Goal: Find specific page/section: Find specific page/section

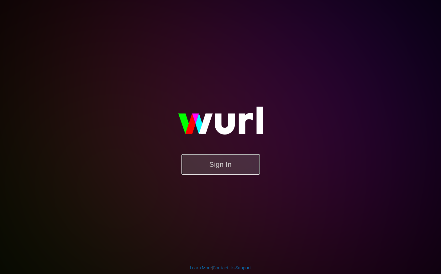
click at [210, 163] on button "Sign In" at bounding box center [221, 164] width 78 height 20
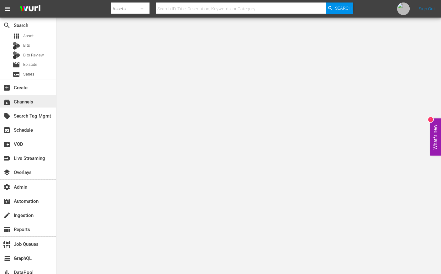
click at [38, 99] on div "subscriptions Channels" at bounding box center [28, 101] width 56 height 13
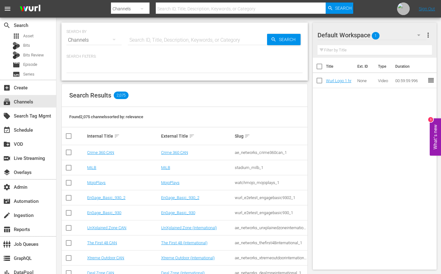
click at [185, 45] on hr at bounding box center [197, 45] width 139 height 0
click at [186, 41] on input "text" at bounding box center [197, 40] width 139 height 15
type input "blo"
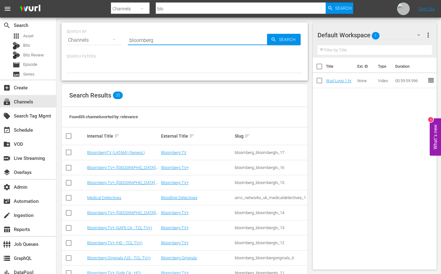
type input "bloomberg"
